Goal: Check status: Check status

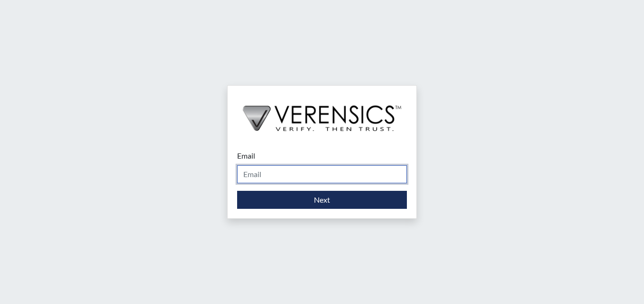
click at [302, 176] on input "Email" at bounding box center [322, 174] width 170 height 18
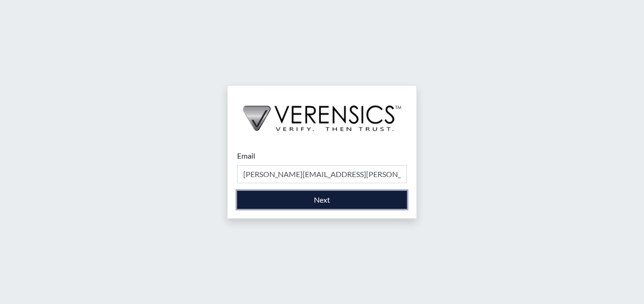
click at [343, 200] on button "Next" at bounding box center [322, 200] width 170 height 18
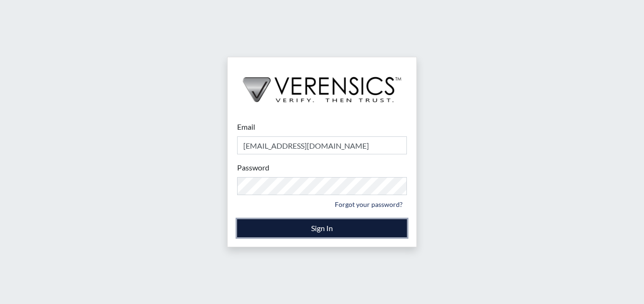
click at [321, 230] on button "Sign In" at bounding box center [322, 228] width 170 height 18
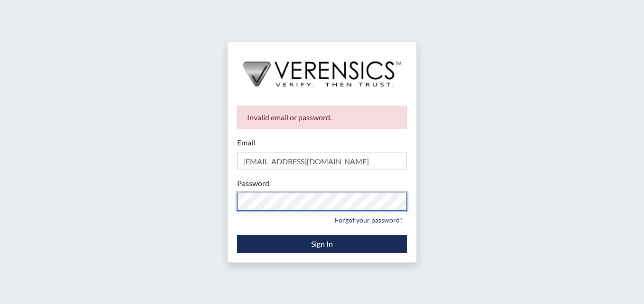
click at [205, 193] on div "Invalid email or password. Email stacynparker@gmail.com Please provide your ema…" at bounding box center [322, 152] width 644 height 304
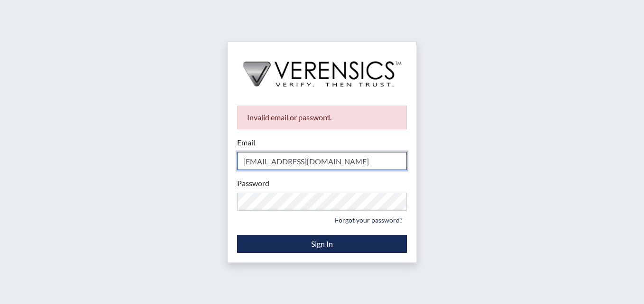
drag, startPoint x: 380, startPoint y: 162, endPoint x: 170, endPoint y: 149, distance: 209.9
click at [170, 149] on div "Invalid email or password. Email stacynparker@gmail.com Please provide your ema…" at bounding box center [322, 152] width 644 height 304
type input "[PERSON_NAME][EMAIL_ADDRESS][PERSON_NAME][DOMAIN_NAME]"
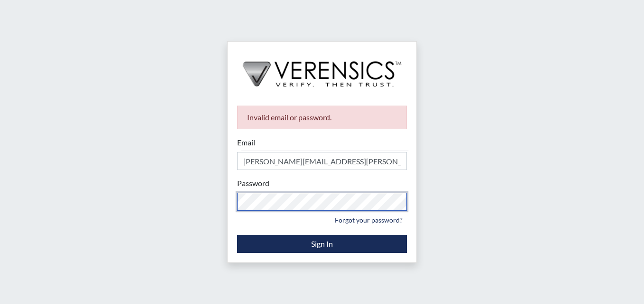
click at [84, 186] on div "Invalid email or password. Email stacy-ann.parker@gdc.ga.gov Please provide you…" at bounding box center [322, 152] width 644 height 304
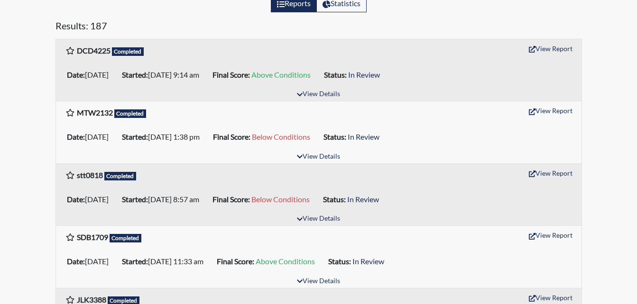
scroll to position [95, 0]
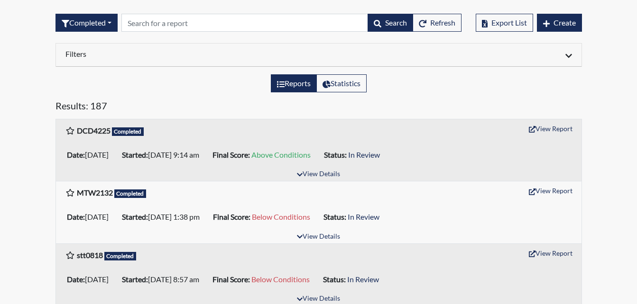
scroll to position [47, 0]
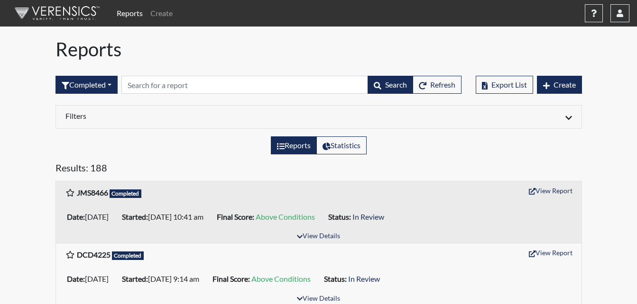
scroll to position [47, 0]
click at [557, 183] on button "View Report" at bounding box center [550, 190] width 52 height 15
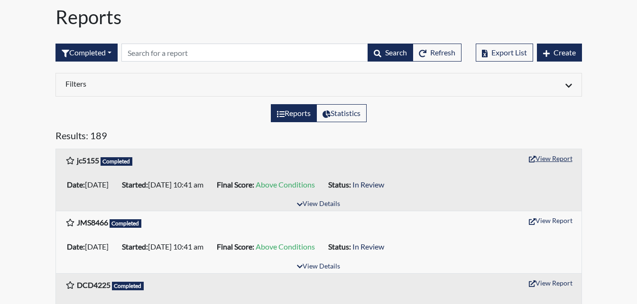
scroll to position [47, 0]
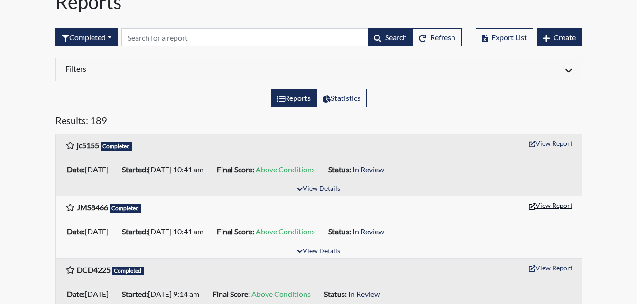
click at [563, 202] on button "View Report" at bounding box center [550, 205] width 52 height 15
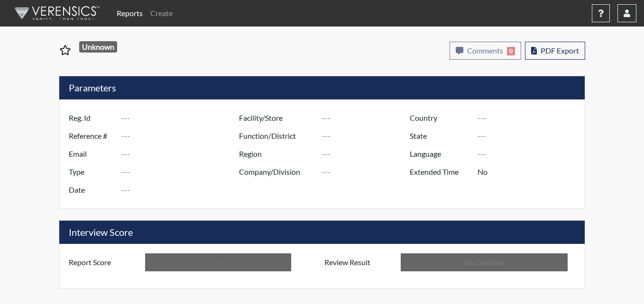
type input "jc5155"
type input "51142"
type input "---"
type input "Corrections Pre-Employment"
type input "Sep 8, 2025"
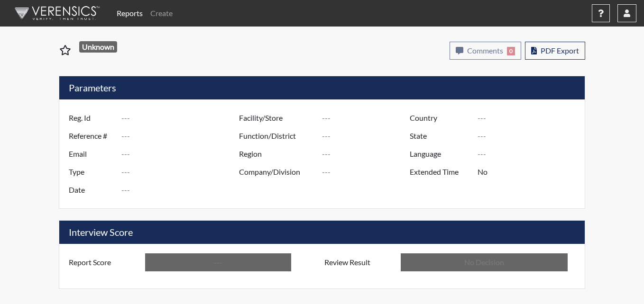
type input "[PERSON_NAME] Unit"
type input "[GEOGRAPHIC_DATA]"
type input "[US_STATE]"
type input "English"
type input "Above Conditions"
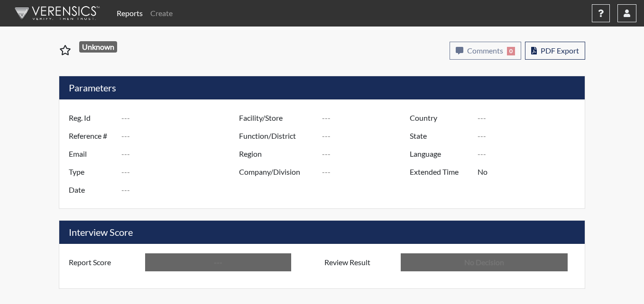
type input "In Review"
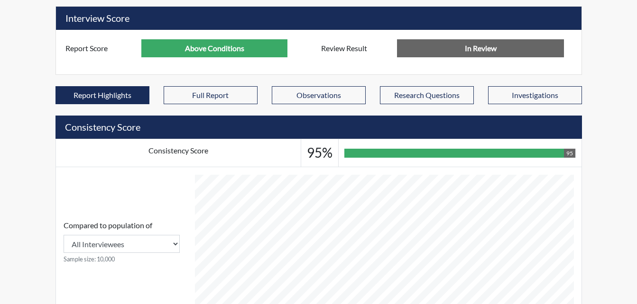
scroll to position [473819, 473583]
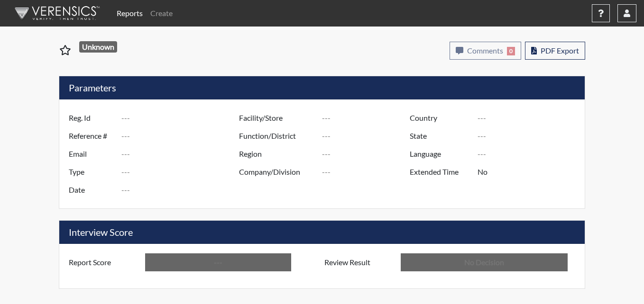
type input "JMS8466"
type input "51141"
type input "---"
type input "Corrections Pre-Employment"
type input "[DATE]"
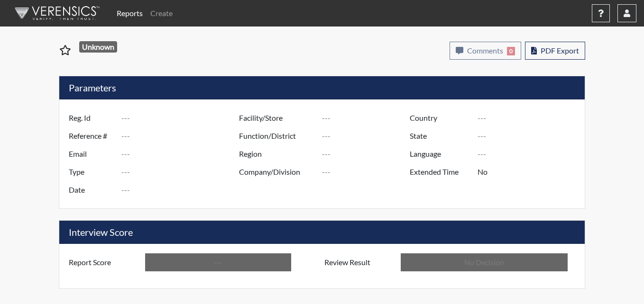
type input "[PERSON_NAME] Unit"
type input "[GEOGRAPHIC_DATA]"
type input "[US_STATE]"
type input "English"
type input "Above Conditions"
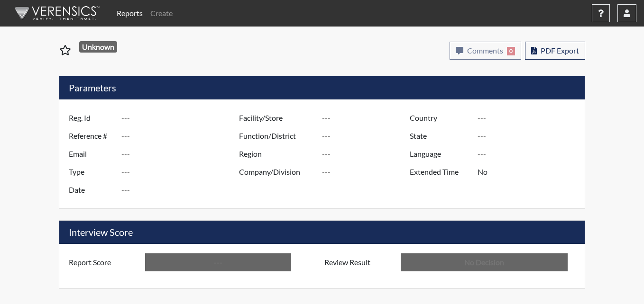
type input "In Review"
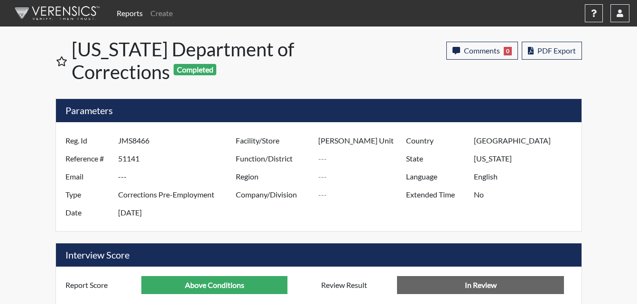
scroll to position [473819, 473583]
